Goal: Information Seeking & Learning: Learn about a topic

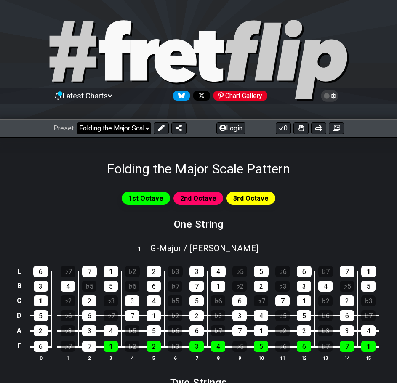
click at [146, 125] on select "Welcome to #fretflip! Folding the Major Scale Pattern Custom Preset Minor Penta…" at bounding box center [114, 129] width 74 height 12
click at [133, 127] on select "Welcome to #fretflip! Folding the Major Scale Pattern Custom Preset Minor Penta…" at bounding box center [114, 129] width 74 height 12
click at [77, 123] on select "Welcome to #fretflip! Folding the Major Scale Pattern Custom Preset Minor Penta…" at bounding box center [114, 129] width 74 height 12
select select "/minor-pentatonic"
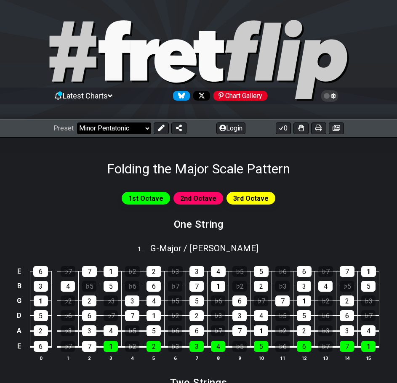
select select "C"
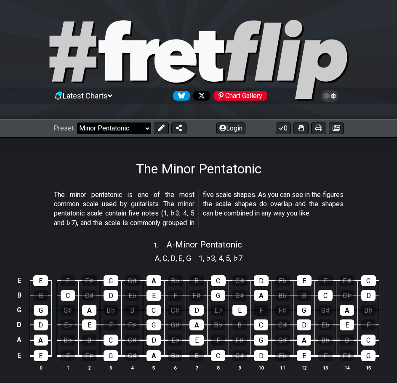
click at [129, 129] on select "Welcome to #fretflip! Folding the Major Scale Pattern Custom Preset Minor Penta…" at bounding box center [114, 129] width 74 height 12
click at [77, 123] on select "Welcome to #fretflip! Folding the Major Scale Pattern Custom Preset Minor Penta…" at bounding box center [114, 129] width 74 height 12
select select "/major-pentatonic"
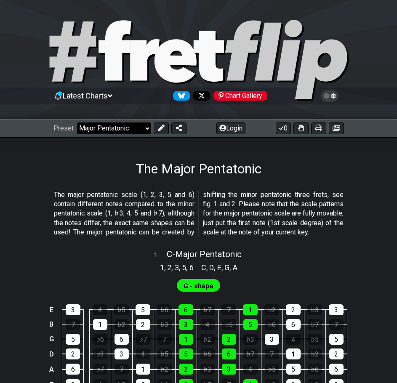
click at [139, 131] on select "Welcome to #fretflip! Folding the Major Scale Pattern Custom Preset Minor Penta…" at bounding box center [114, 129] width 74 height 12
click at [314, 237] on span "The major pentatonic scale (1, 2, 3, 5 and 6) contain different notes compared …" at bounding box center [199, 213] width 290 height 47
click at [188, 292] on span "G - shape" at bounding box center [199, 286] width 30 height 12
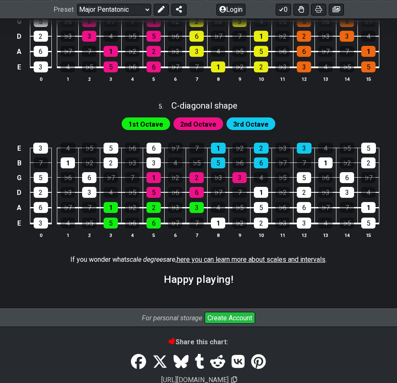
scroll to position [858, 0]
